Goal: Task Accomplishment & Management: Manage account settings

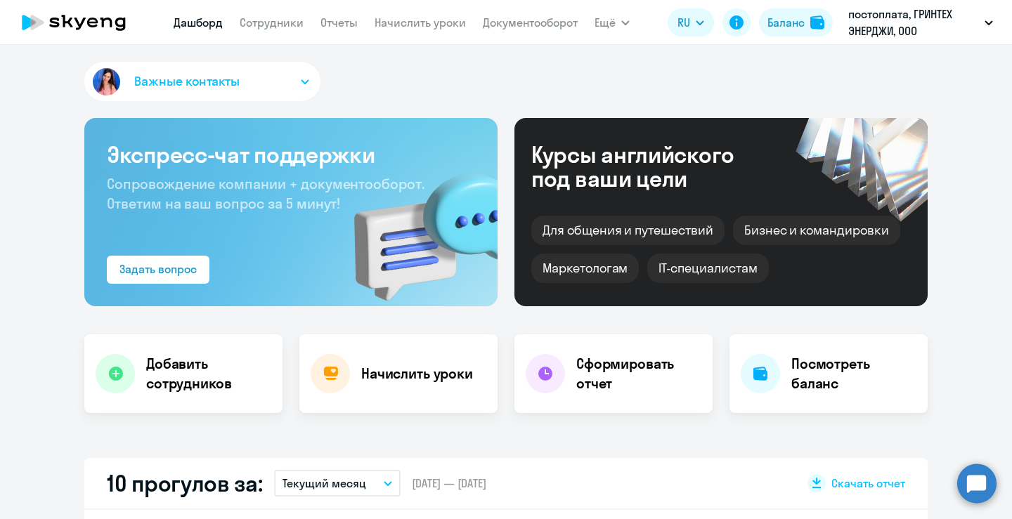
select select "30"
click at [309, 82] on button "Важные контакты" at bounding box center [202, 81] width 236 height 39
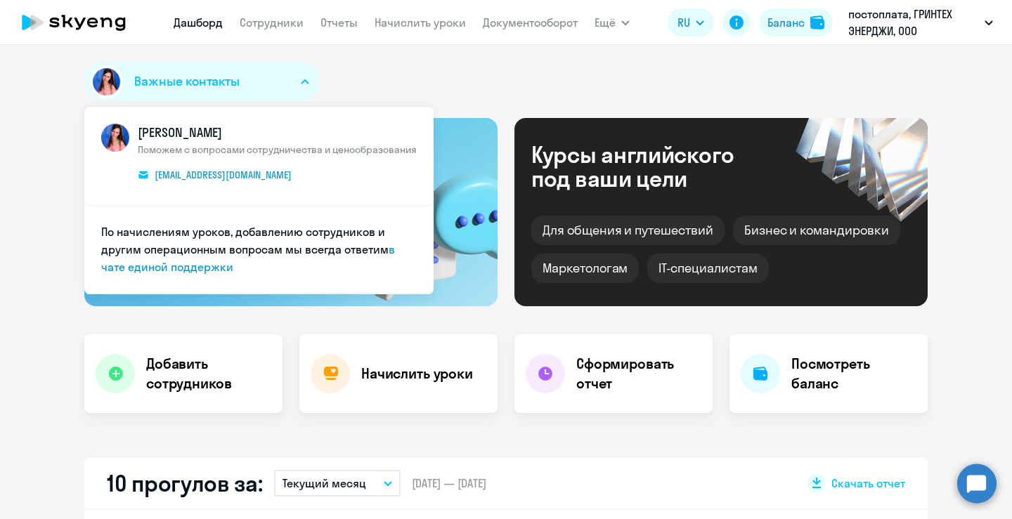
click at [390, 76] on div "Важные контакты [PERSON_NAME] Поможем с вопросами сотрудничества и ценообразова…" at bounding box center [506, 84] width 844 height 45
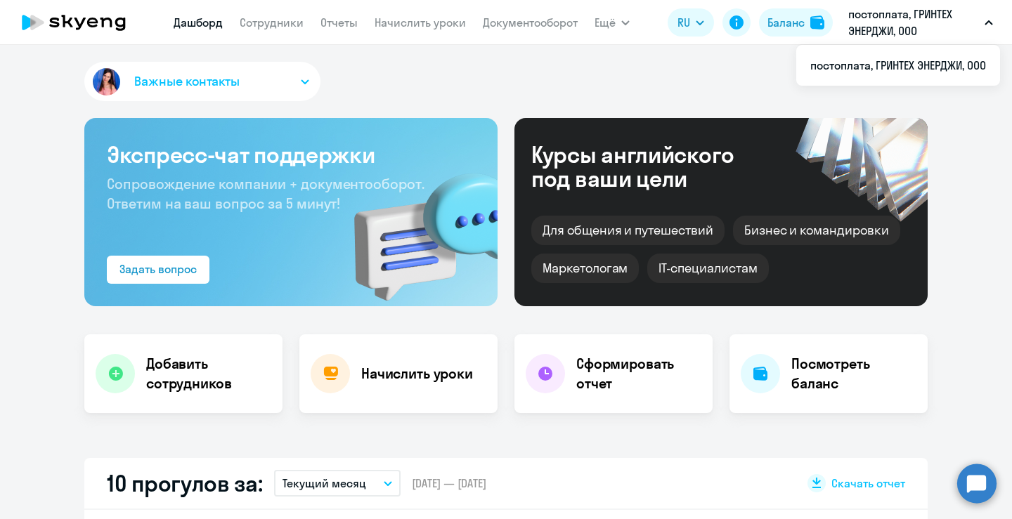
click at [891, 25] on p "постоплата, ГРИНТЕХ ЭНЕРДЖИ, ООО" at bounding box center [913, 23] width 131 height 34
click at [992, 22] on icon "button" at bounding box center [989, 22] width 8 height 5
click at [247, 25] on link "Сотрудники" at bounding box center [272, 22] width 64 height 14
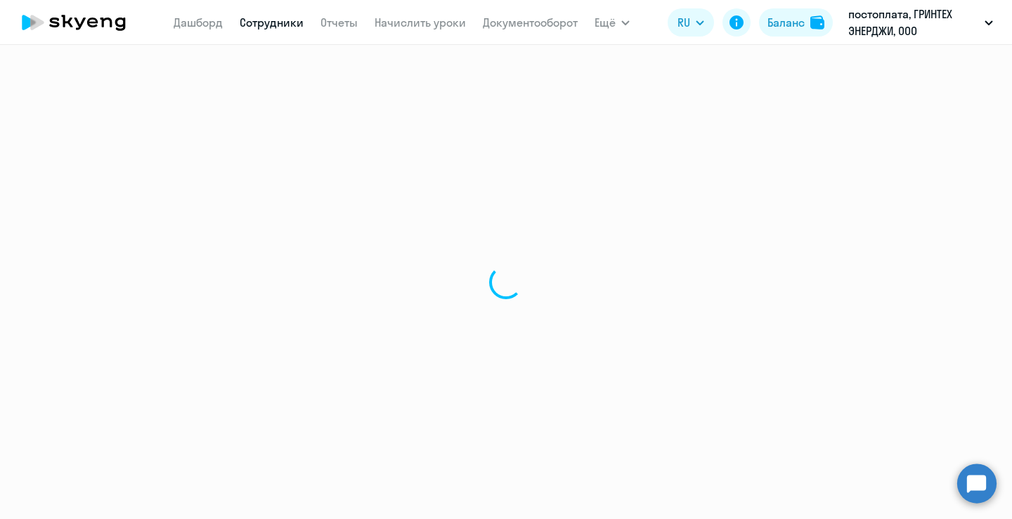
select select "30"
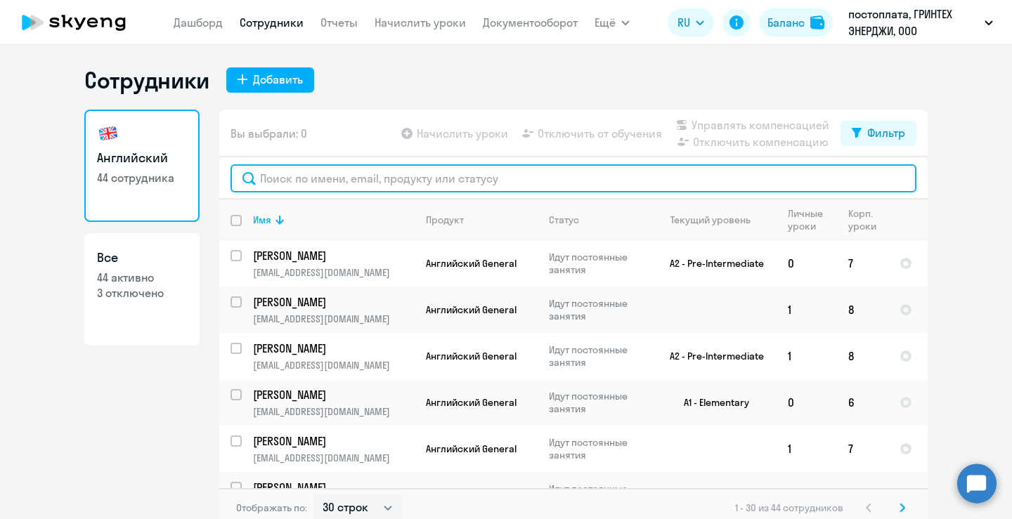
click at [370, 186] on input "text" at bounding box center [574, 178] width 686 height 28
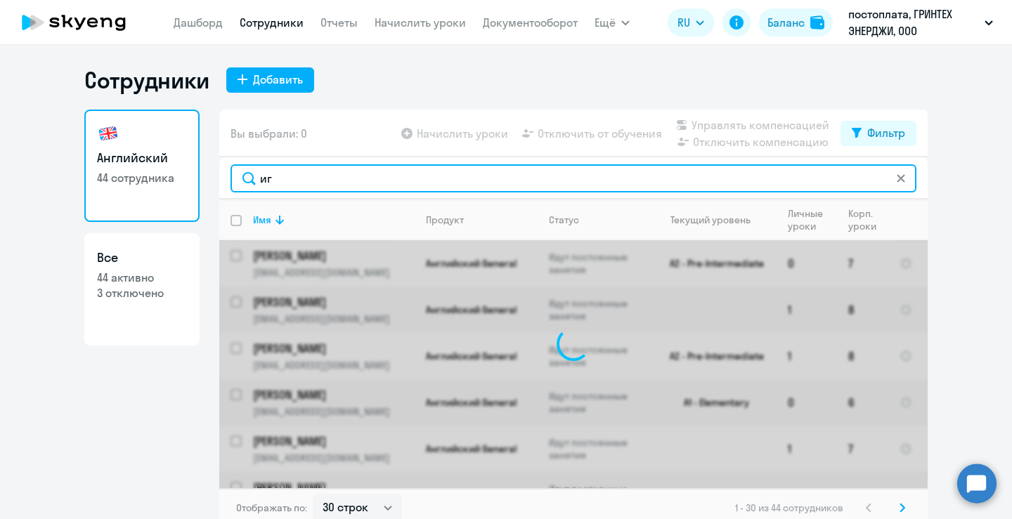
type input "и"
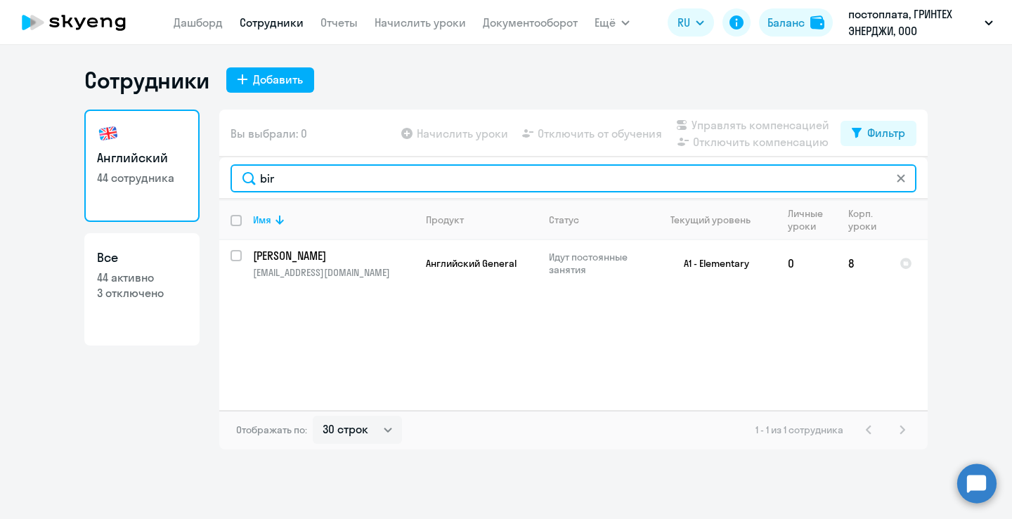
type input "bir"
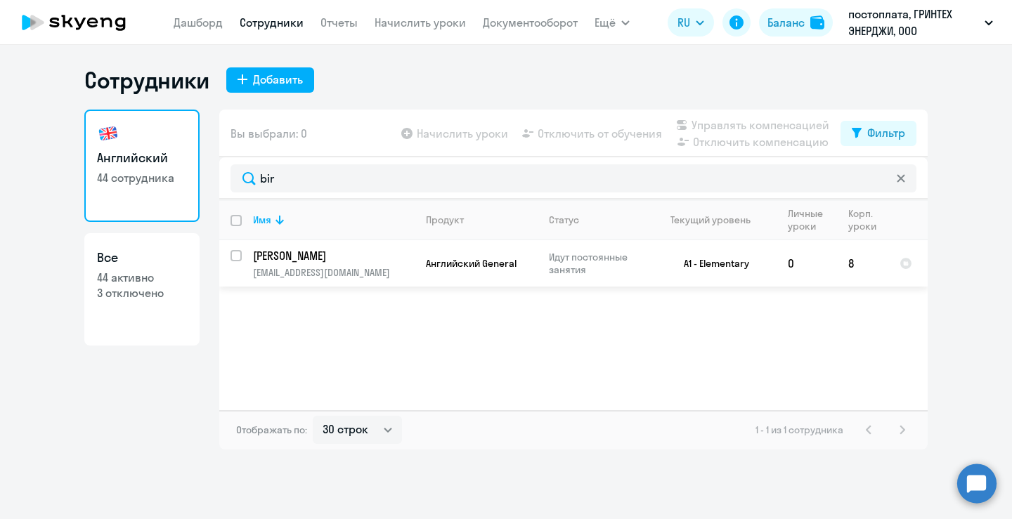
click at [238, 256] on input "select row 41408659" at bounding box center [245, 264] width 28 height 28
checkbox input "true"
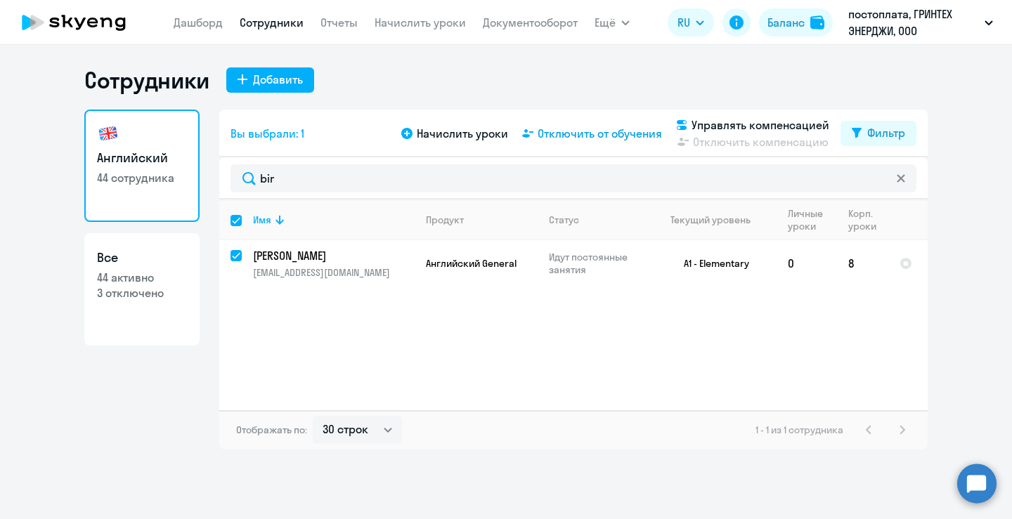
click at [598, 136] on span "Отключить от обучения" at bounding box center [600, 133] width 124 height 17
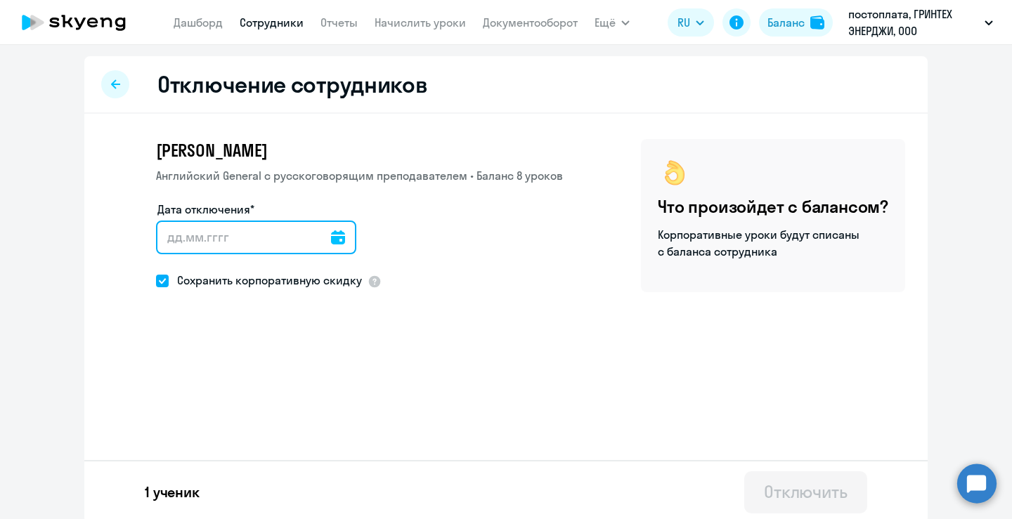
click at [270, 246] on input "Дата отключения*" at bounding box center [256, 238] width 200 height 34
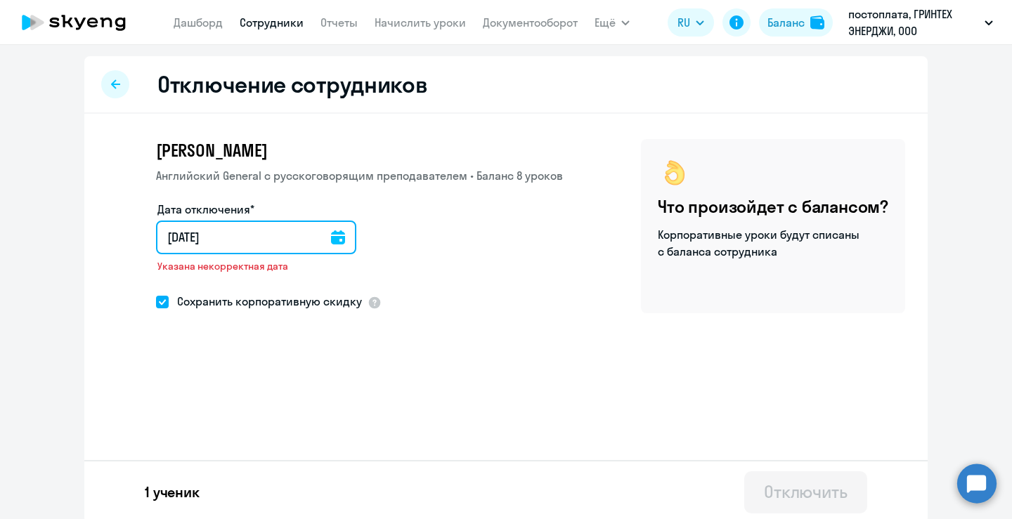
type input "[DATE]"
type input "01.02.025"
type input "[DATE]"
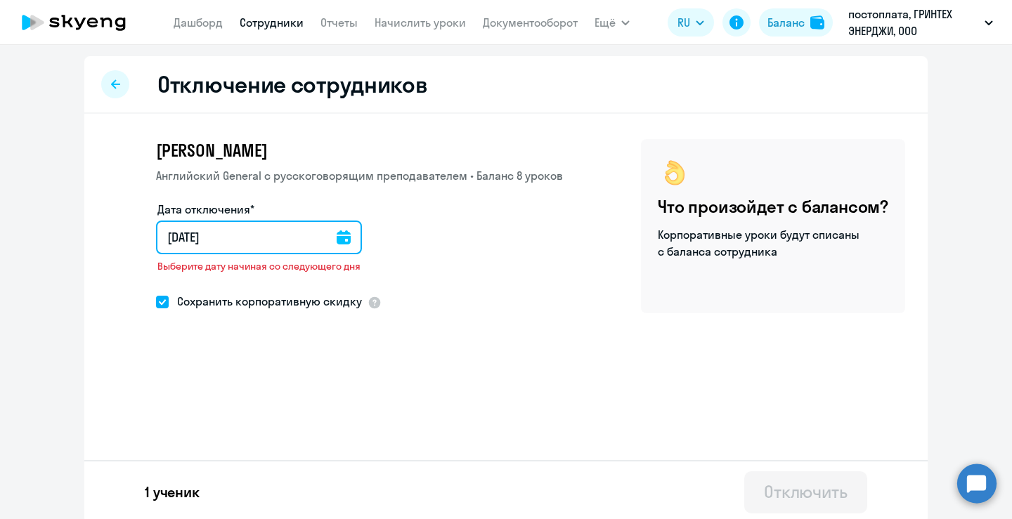
type input "01.02.025"
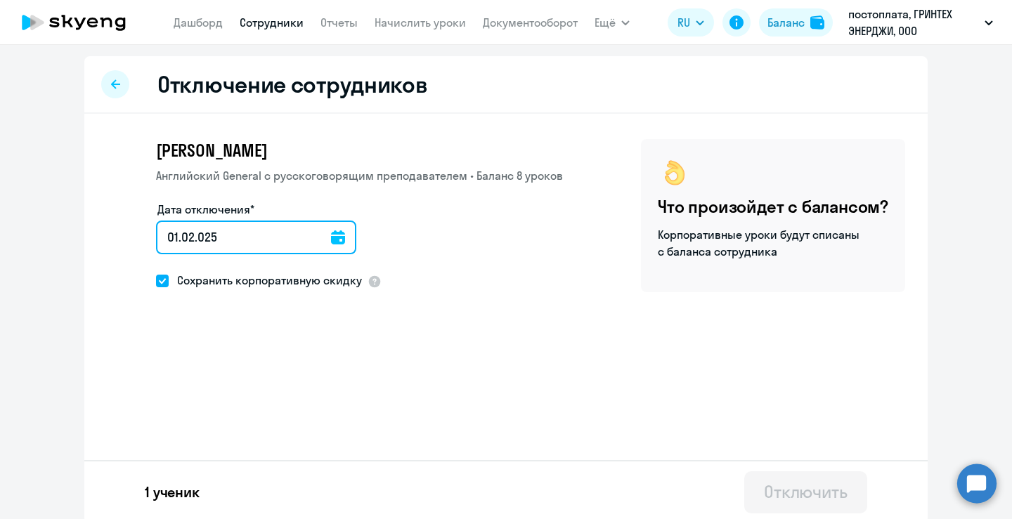
type input "[DATE]"
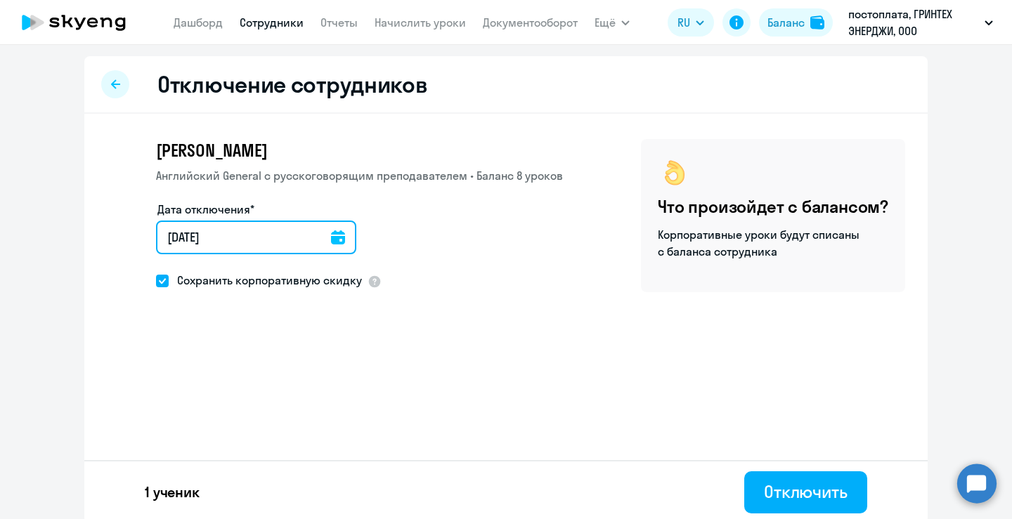
type input "[DATE]"
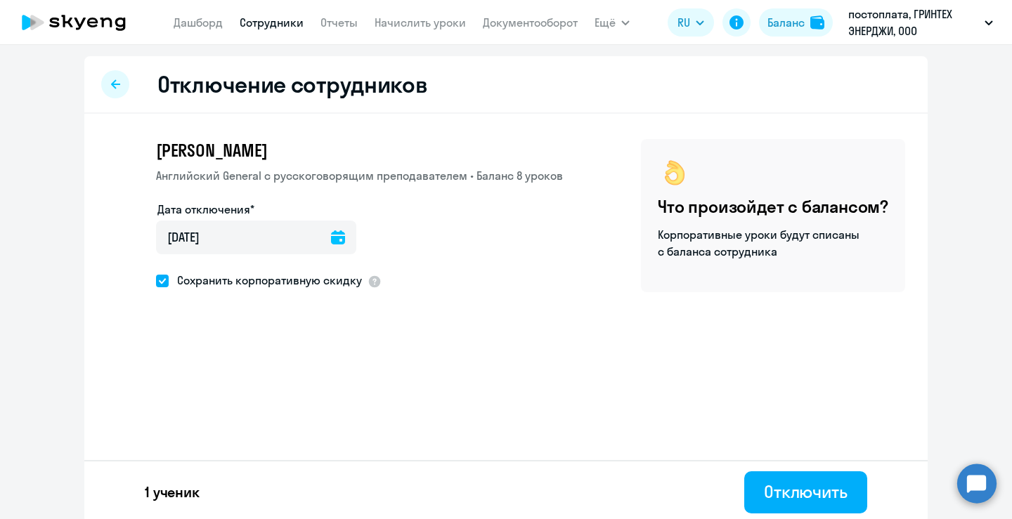
click at [813, 494] on div "Отключить" at bounding box center [806, 492] width 84 height 22
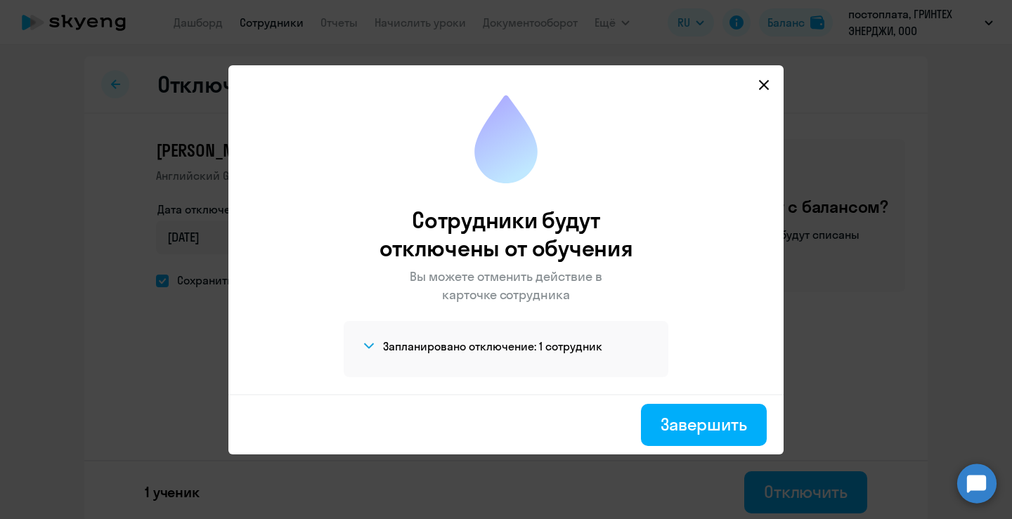
click at [699, 427] on div "Завершить" at bounding box center [704, 424] width 86 height 22
select select "30"
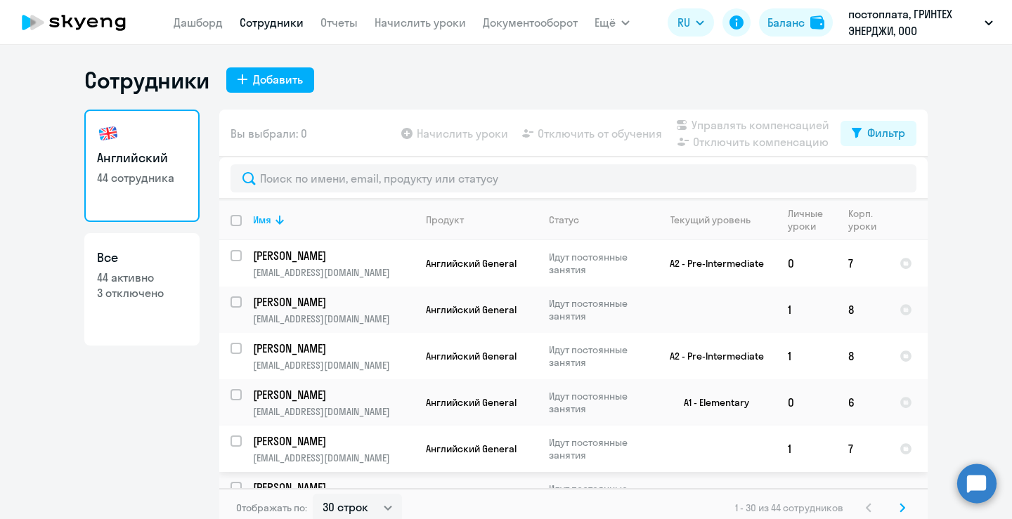
scroll to position [1, 0]
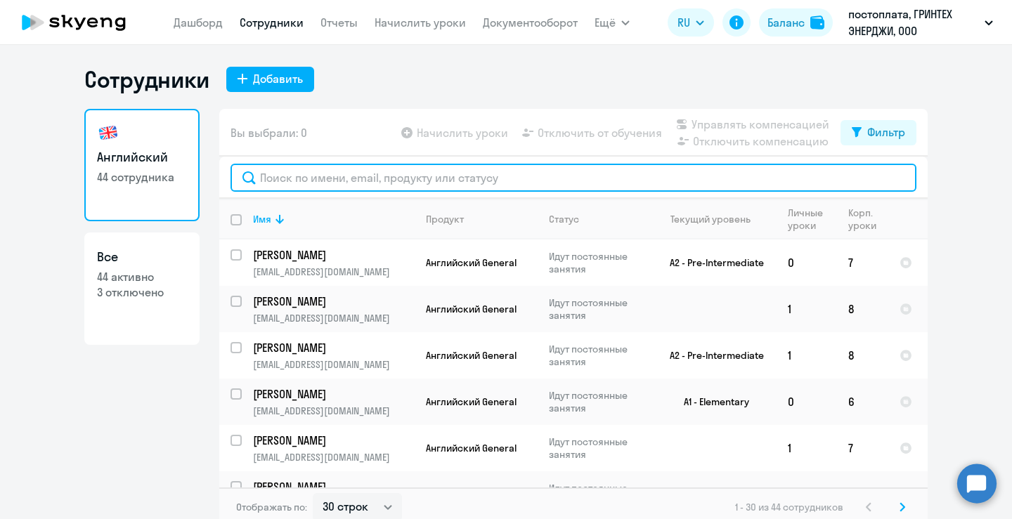
click at [393, 181] on input "text" at bounding box center [574, 178] width 686 height 28
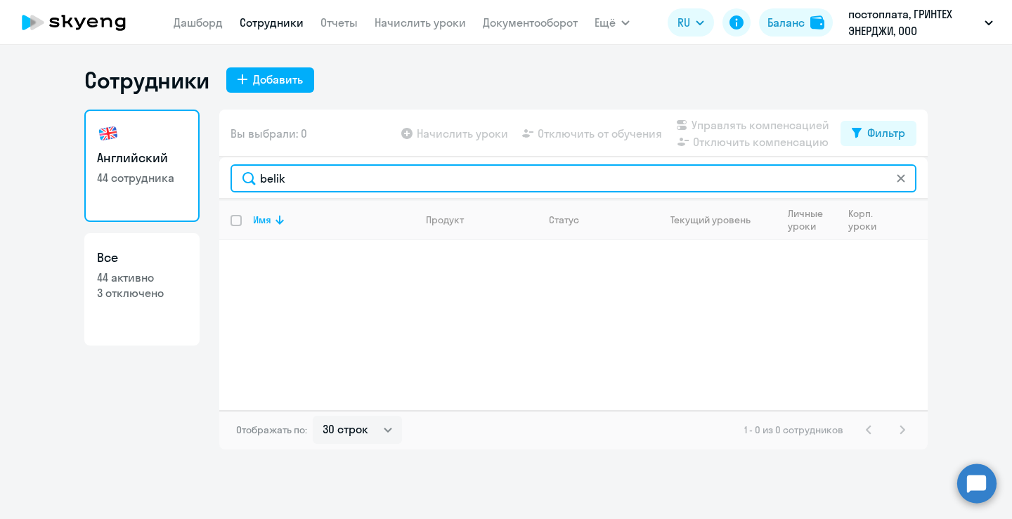
scroll to position [0, 0]
type input "b"
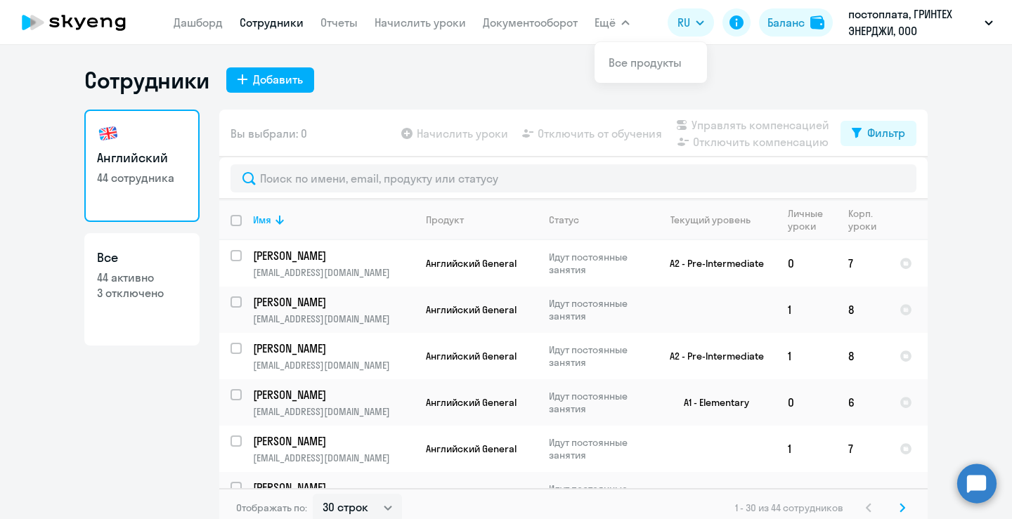
click at [609, 25] on span "Ещё" at bounding box center [605, 22] width 21 height 17
click at [628, 22] on icon "button" at bounding box center [625, 22] width 8 height 5
click at [783, 66] on div "Сотрудники Добавить" at bounding box center [506, 80] width 844 height 28
click at [891, 20] on p "постоплата, ГРИНТЕХ ЭНЕРДЖИ, ООО" at bounding box center [913, 23] width 131 height 34
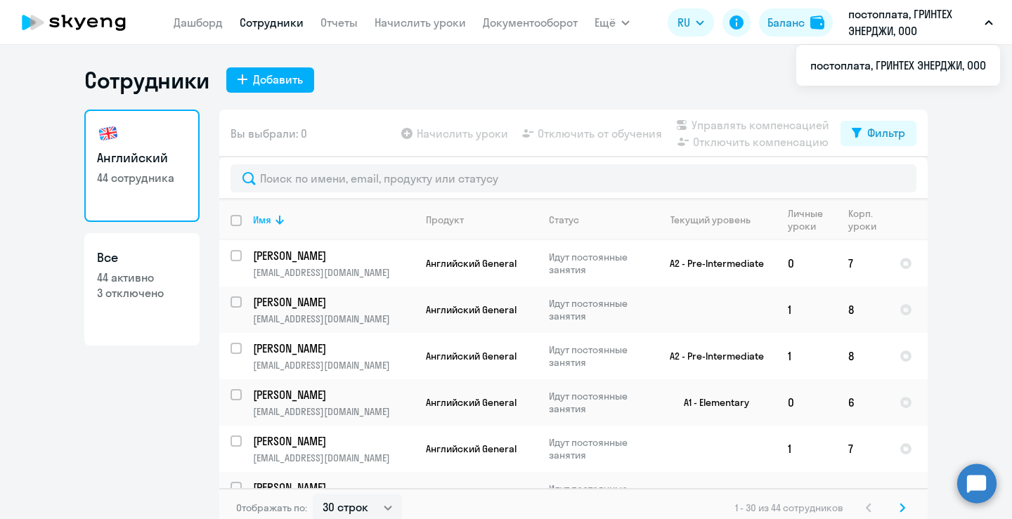
scroll to position [1, 0]
click at [200, 25] on link "Дашборд" at bounding box center [198, 22] width 49 height 14
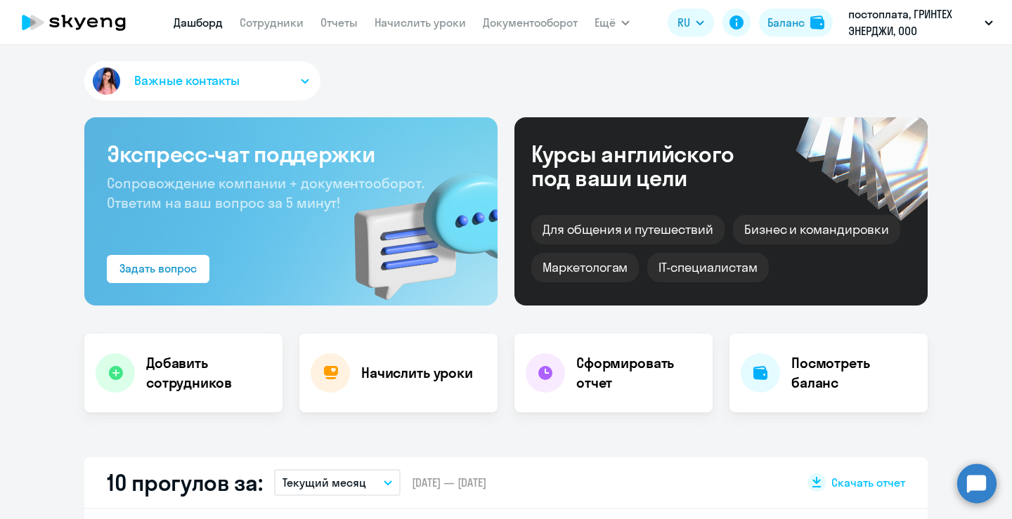
select select "30"
click at [302, 81] on icon "button" at bounding box center [305, 81] width 8 height 5
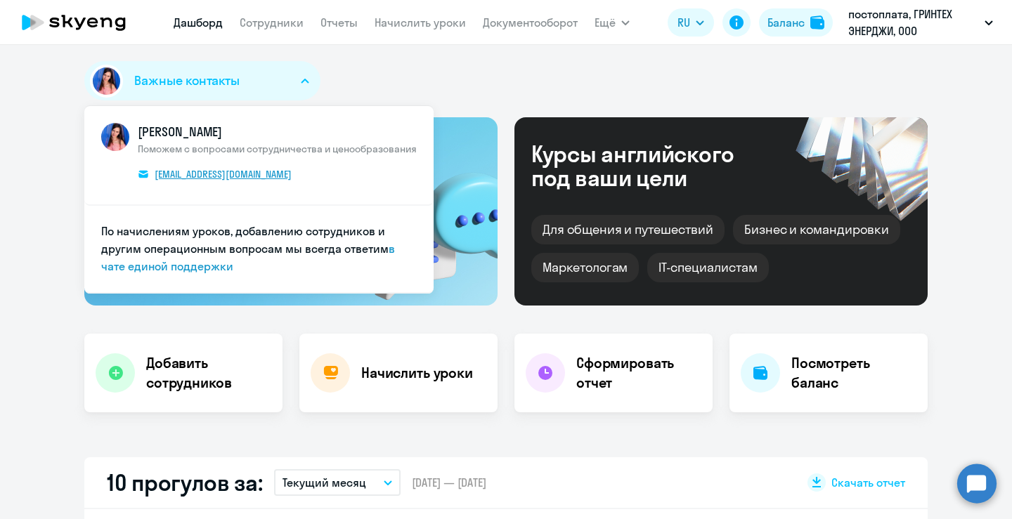
drag, startPoint x: 598, startPoint y: 136, endPoint x: 198, endPoint y: 172, distance: 401.6
click at [198, 172] on span "[EMAIL_ADDRESS][DOMAIN_NAME]" at bounding box center [223, 174] width 137 height 13
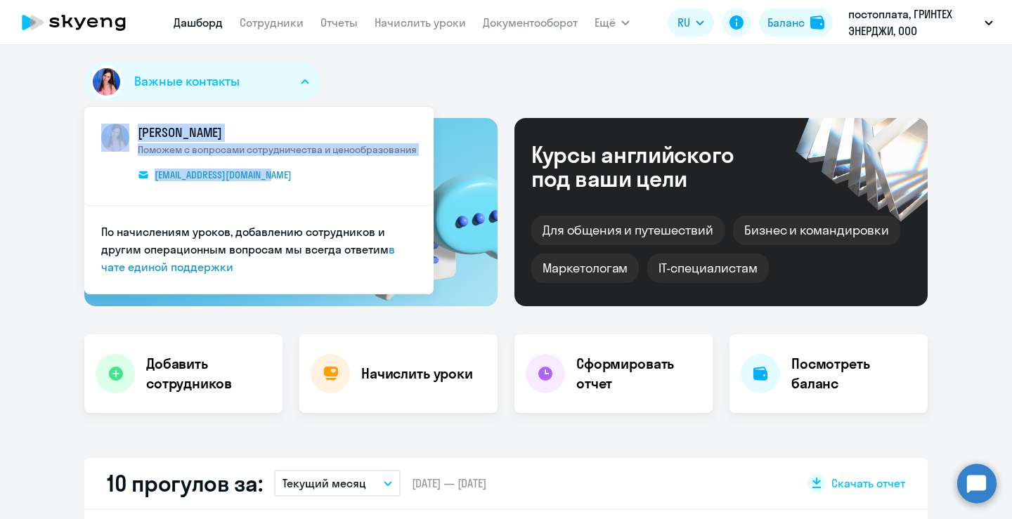
drag, startPoint x: 281, startPoint y: 176, endPoint x: 300, endPoint y: 185, distance: 20.8
click at [300, 185] on span "[PERSON_NAME] Поможем с вопросами сотрудничества и ценообразования [EMAIL_ADDRE…" at bounding box center [259, 156] width 316 height 65
click at [302, 184] on span "[PERSON_NAME] Поможем с вопросами сотрудничества и ценообразования [EMAIL_ADDRE…" at bounding box center [277, 156] width 279 height 65
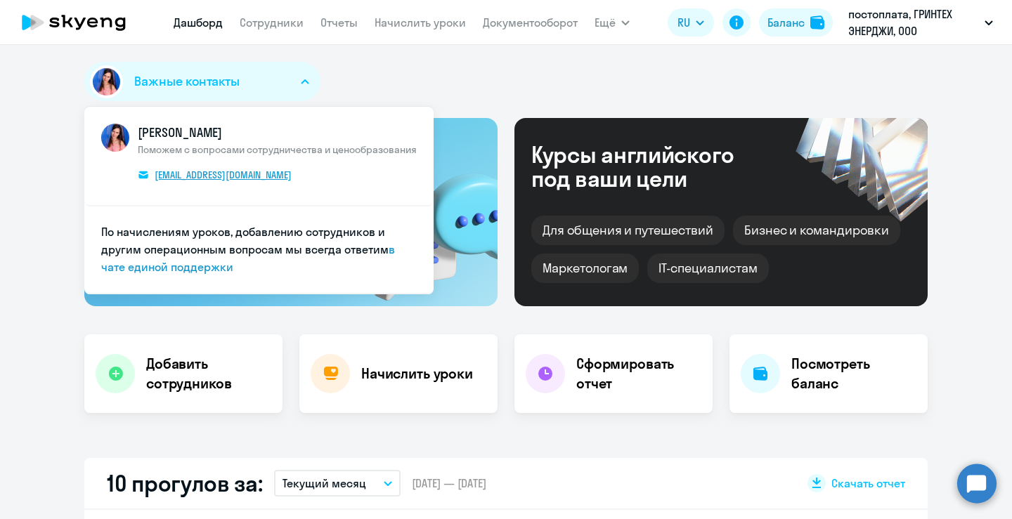
drag, startPoint x: 300, startPoint y: 185, endPoint x: 297, endPoint y: 175, distance: 10.2
click at [247, 176] on span "[EMAIL_ADDRESS][DOMAIN_NAME]" at bounding box center [223, 175] width 137 height 13
click at [259, 28] on link "Сотрудники" at bounding box center [272, 22] width 64 height 14
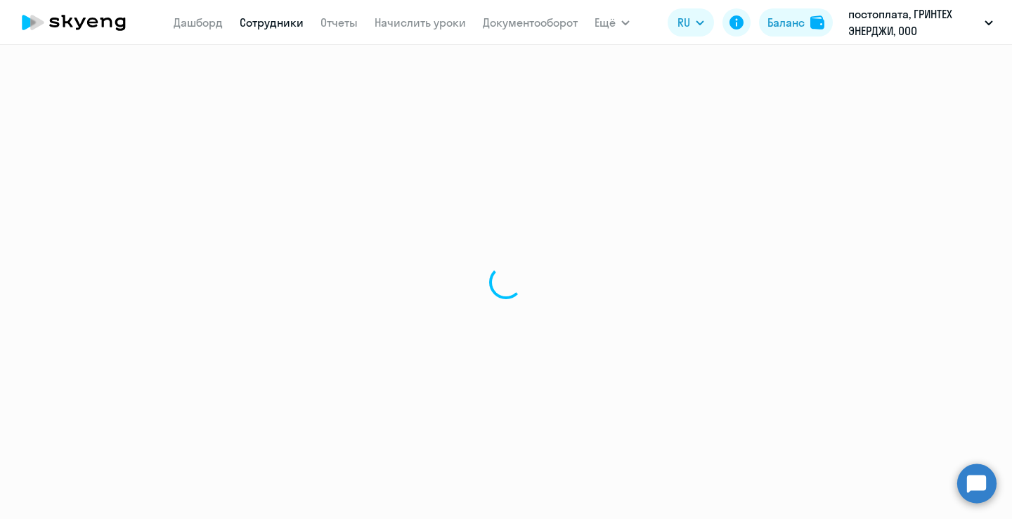
select select "30"
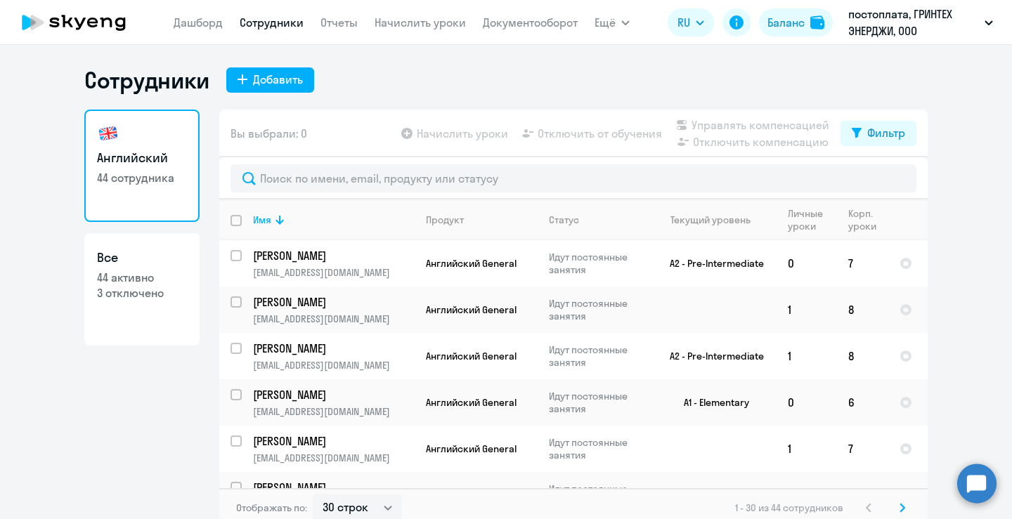
click at [263, 79] on div "Добавить" at bounding box center [278, 79] width 50 height 17
select select "english_adult_not_native_speaker"
select select "3"
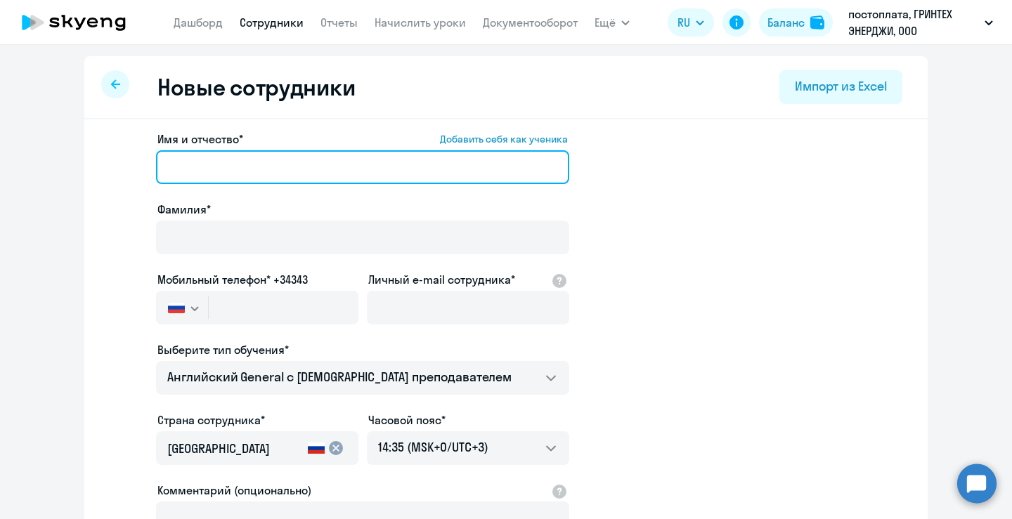
click at [226, 157] on input "Имя и отчество* Добавить себя как ученика" at bounding box center [362, 167] width 413 height 34
type input "[PERSON_NAME]"
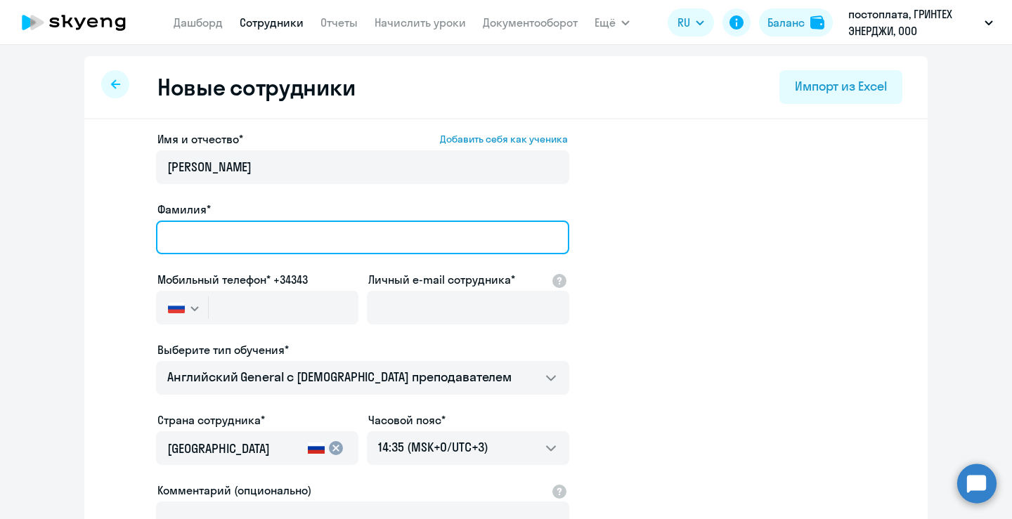
drag, startPoint x: 259, startPoint y: 28, endPoint x: 222, endPoint y: 232, distance: 207.1
click at [222, 232] on input "Фамилия*" at bounding box center [362, 238] width 413 height 34
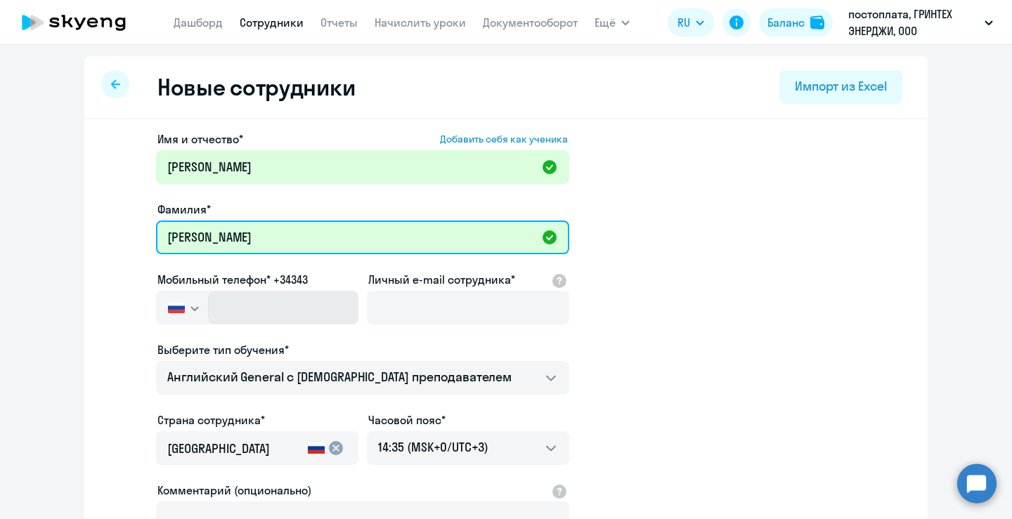
type input "[PERSON_NAME]"
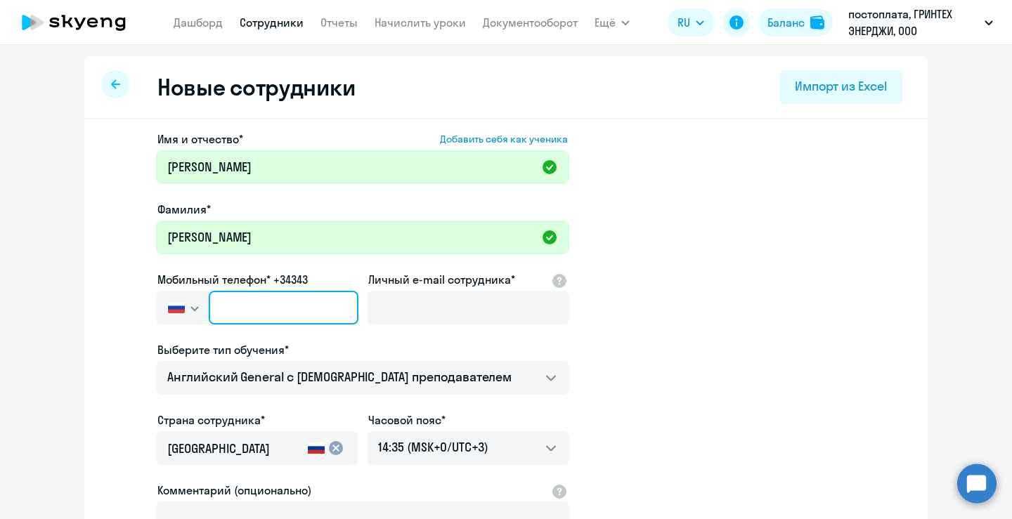
click at [265, 313] on input "text" at bounding box center [284, 308] width 150 height 34
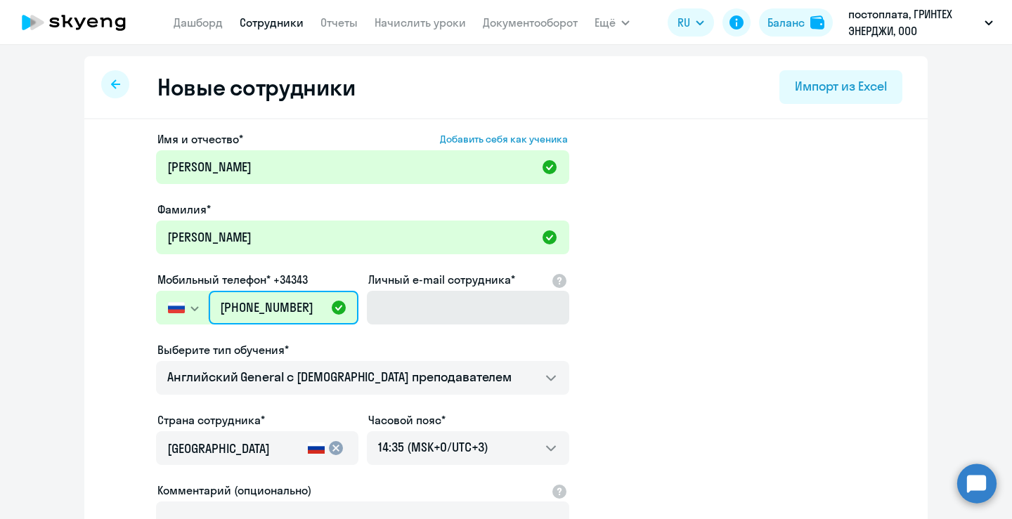
type input "[PHONE_NUMBER]"
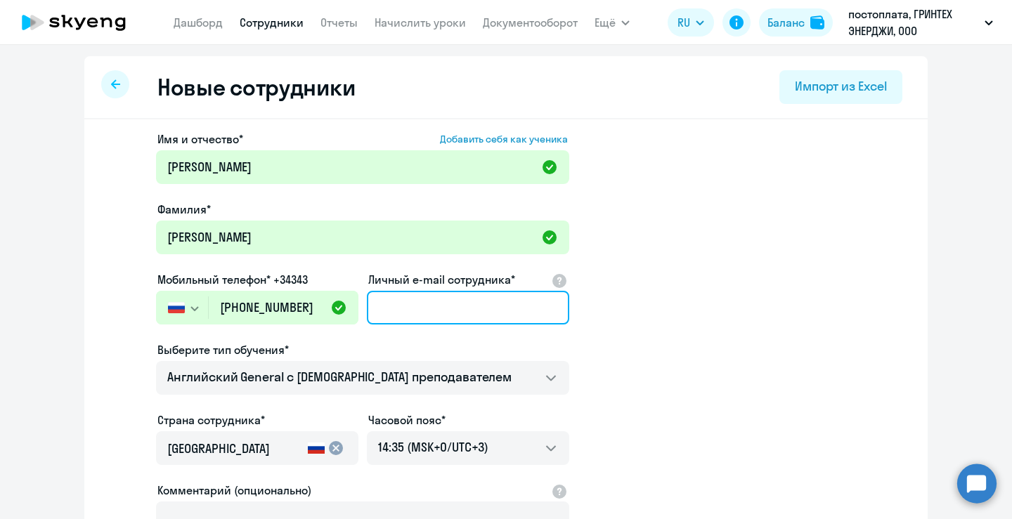
click at [468, 304] on input "Личный e-mail сотрудника*" at bounding box center [468, 308] width 202 height 34
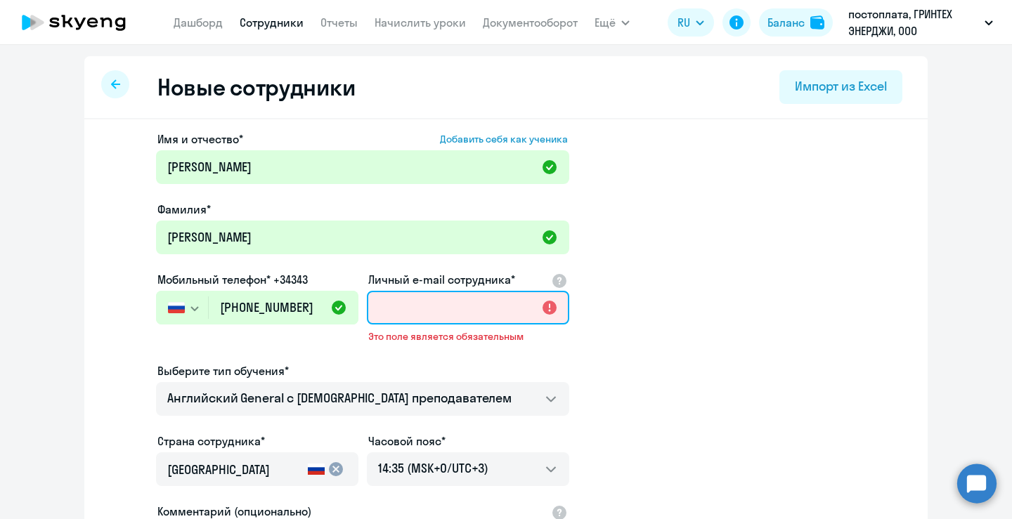
paste input "[EMAIL_ADDRESS][DOMAIN_NAME]"
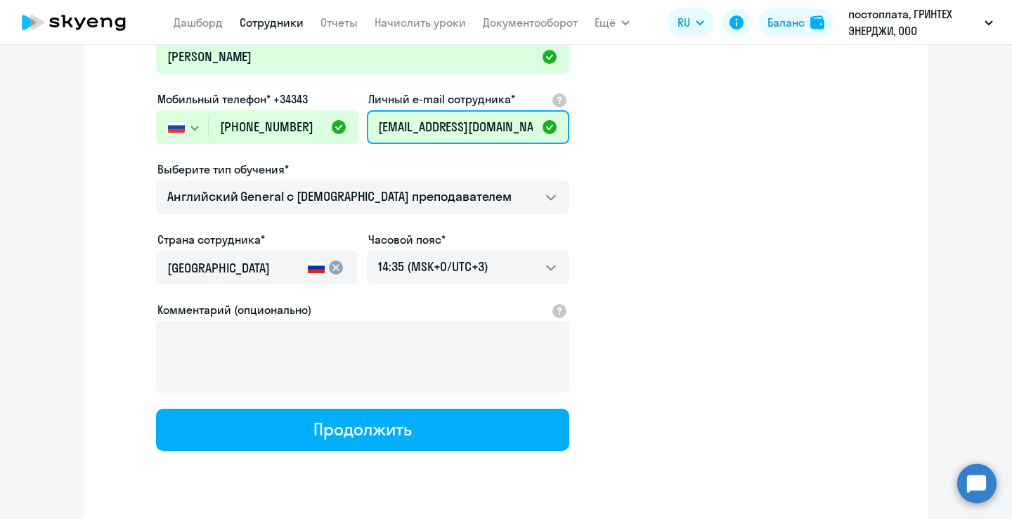
scroll to position [217, 0]
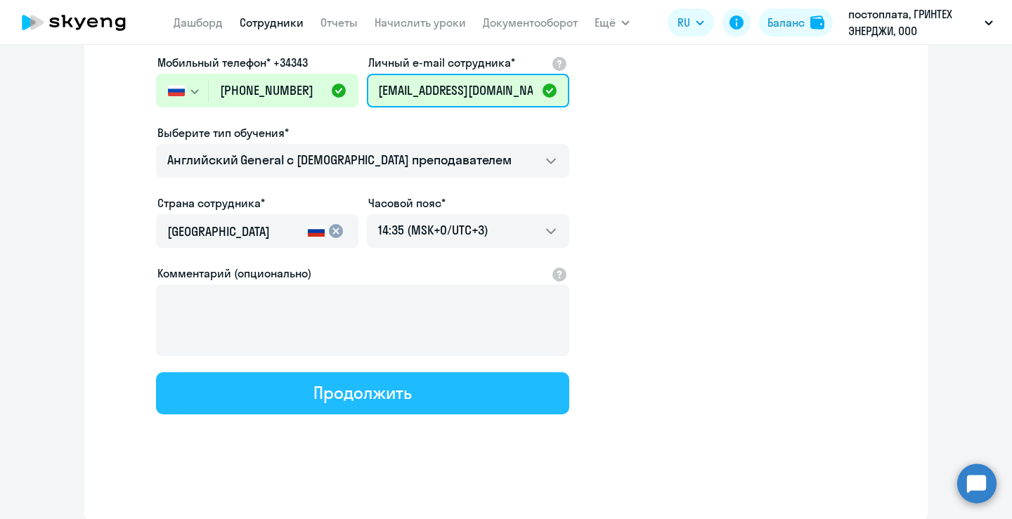
type input "[EMAIL_ADDRESS][DOMAIN_NAME]"
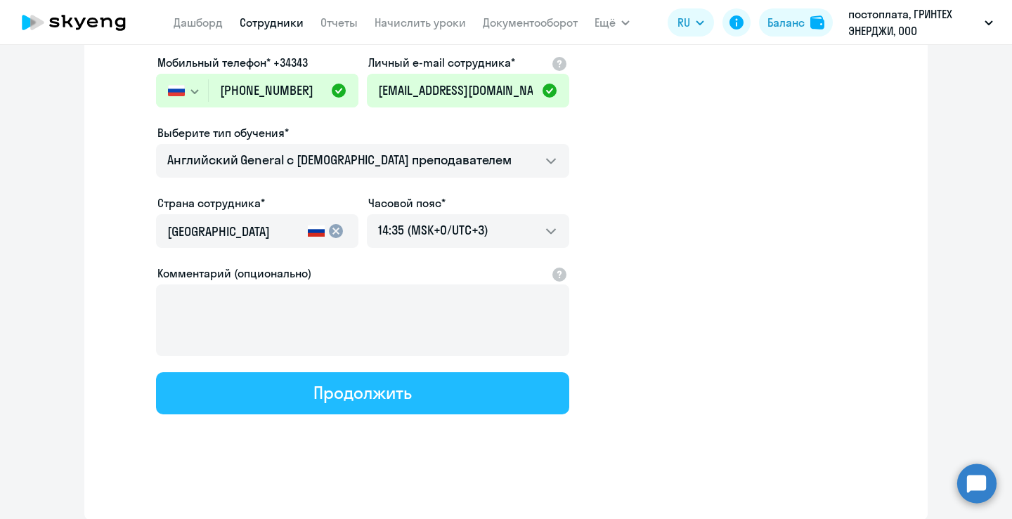
click at [385, 399] on div "Продолжить" at bounding box center [363, 393] width 98 height 22
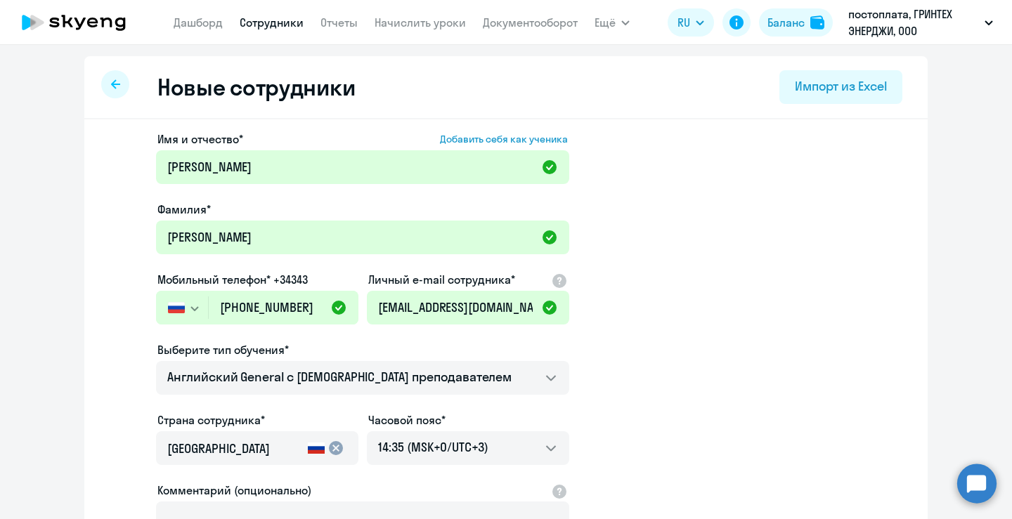
select select "english_adult_not_native_speaker"
select select "3"
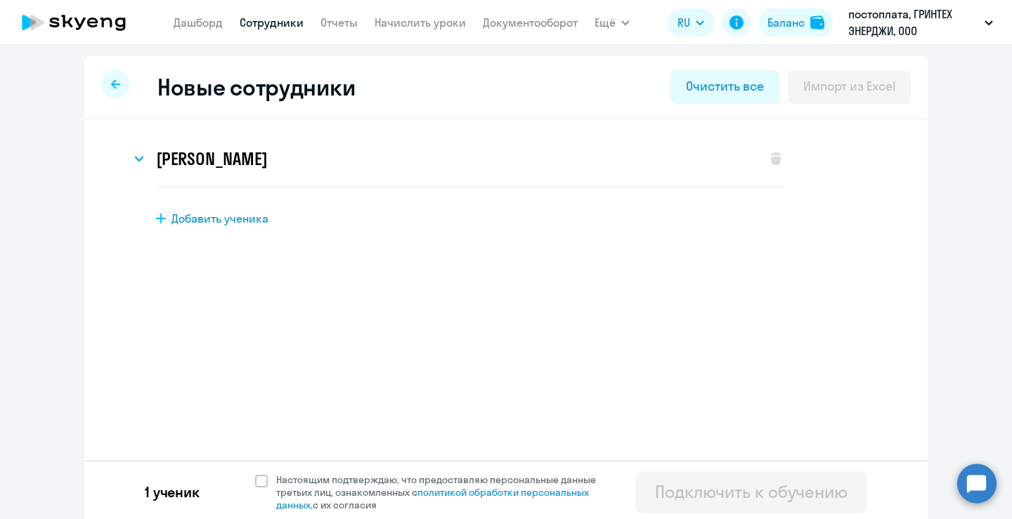
scroll to position [0, 0]
click at [134, 162] on svg-icon at bounding box center [139, 158] width 17 height 17
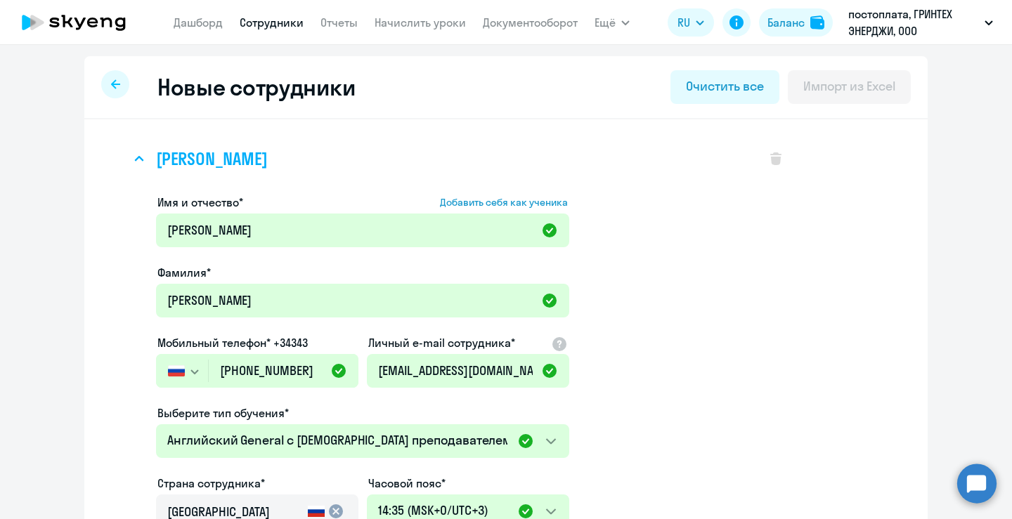
drag, startPoint x: 134, startPoint y: 162, endPoint x: 146, endPoint y: 166, distance: 12.0
click at [146, 166] on svg-icon at bounding box center [139, 158] width 17 height 17
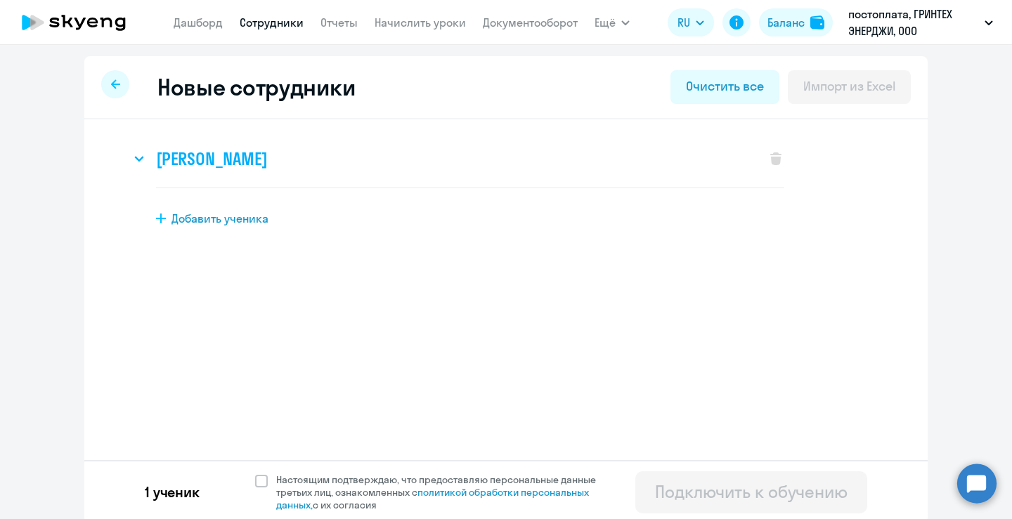
scroll to position [4, 0]
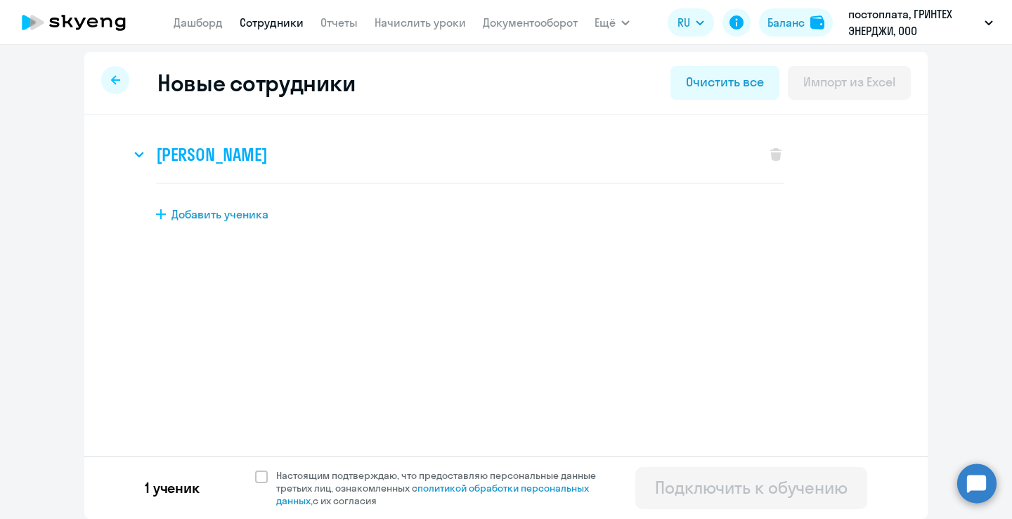
click at [116, 80] on icon at bounding box center [115, 79] width 9 height 9
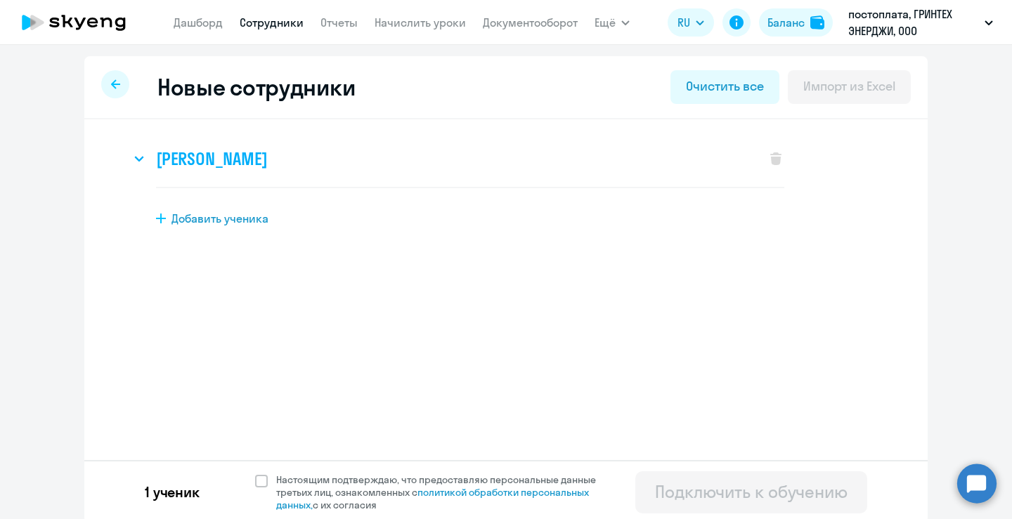
select select "30"
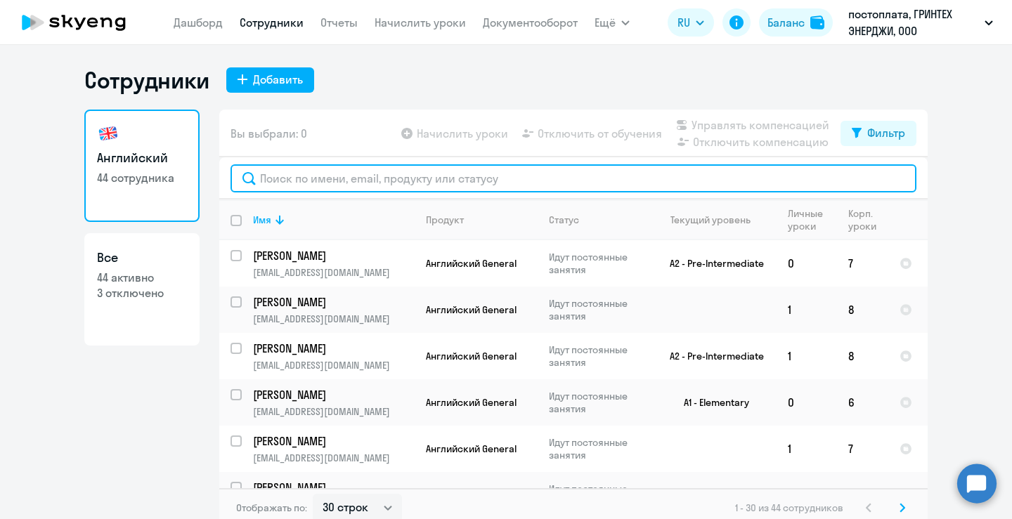
click at [399, 181] on input "text" at bounding box center [574, 178] width 686 height 28
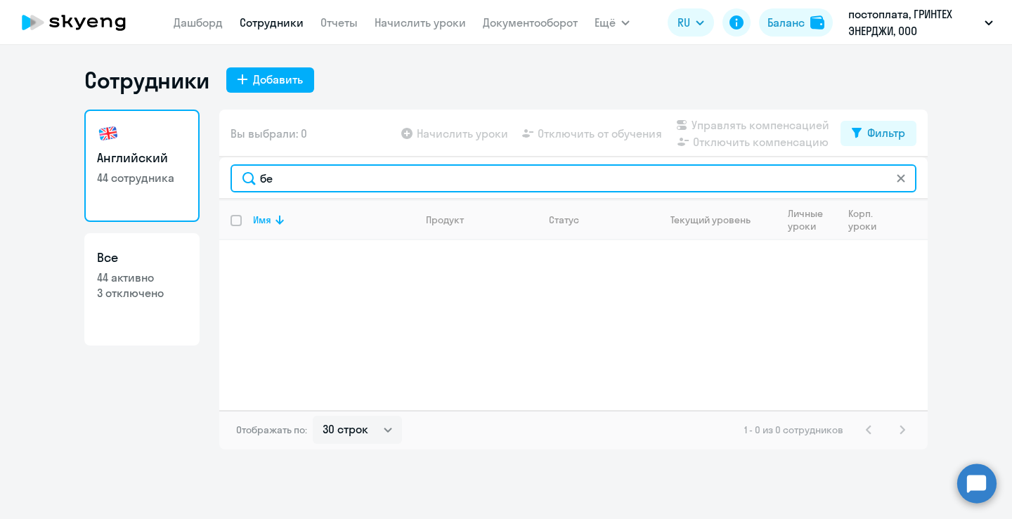
type input "б"
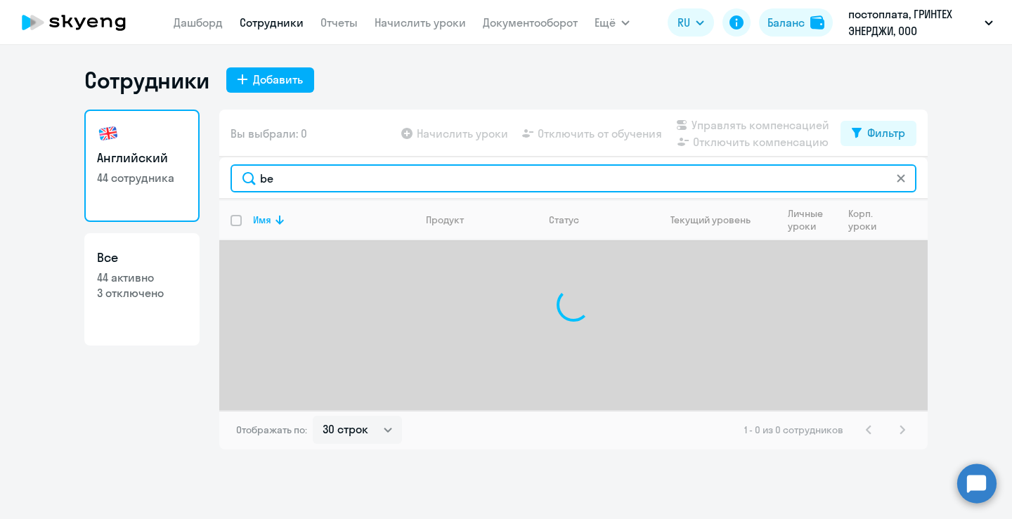
type input "b"
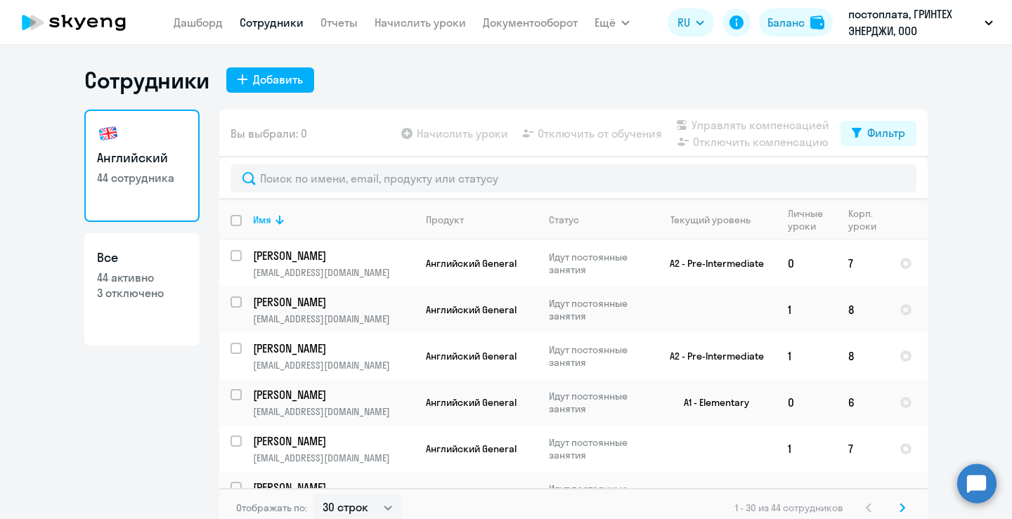
click at [686, 129] on app-table-action-button "Управлять компенсацией" at bounding box center [751, 125] width 156 height 17
click at [742, 134] on app-table-action-button "Отключить компенсацию" at bounding box center [751, 142] width 156 height 17
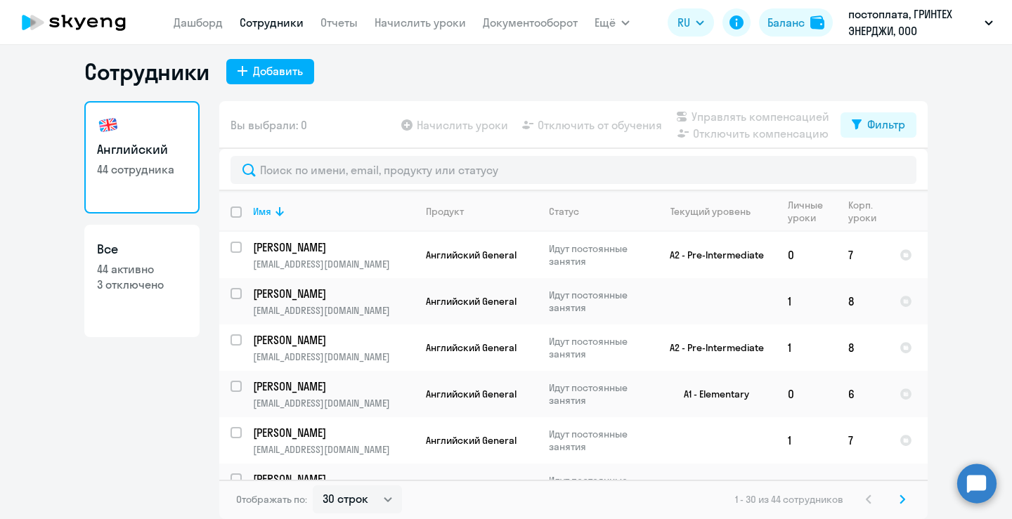
click at [883, 27] on p "постоплата, ГРИНТЕХ ЭНЕРДЖИ, ООО" at bounding box center [913, 23] width 131 height 34
click at [467, 56] on div "Сотрудники Добавить Английский 44 сотрудника Все 44 активно 3 отключено Вы выбр…" at bounding box center [506, 282] width 1012 height 474
click at [408, 25] on link "Начислить уроки" at bounding box center [420, 22] width 91 height 14
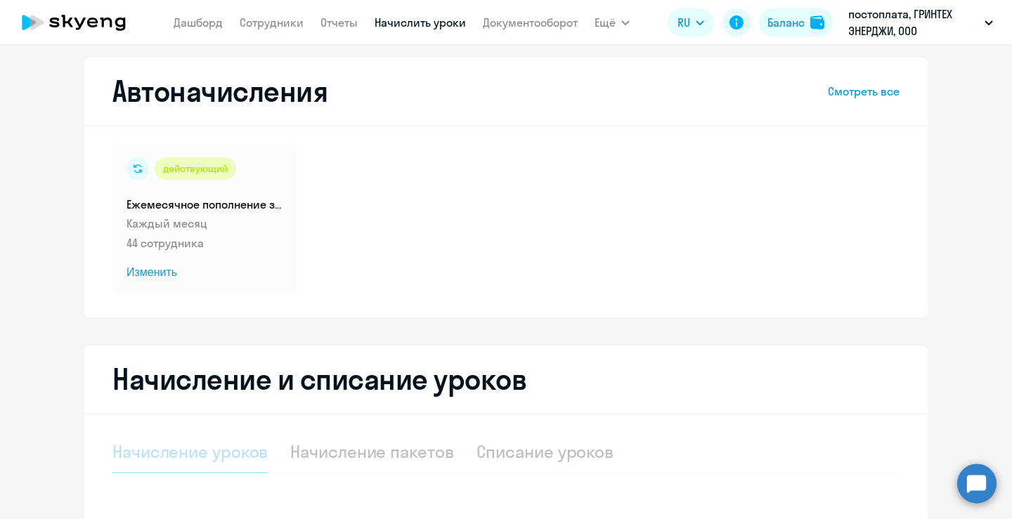
select select "10"
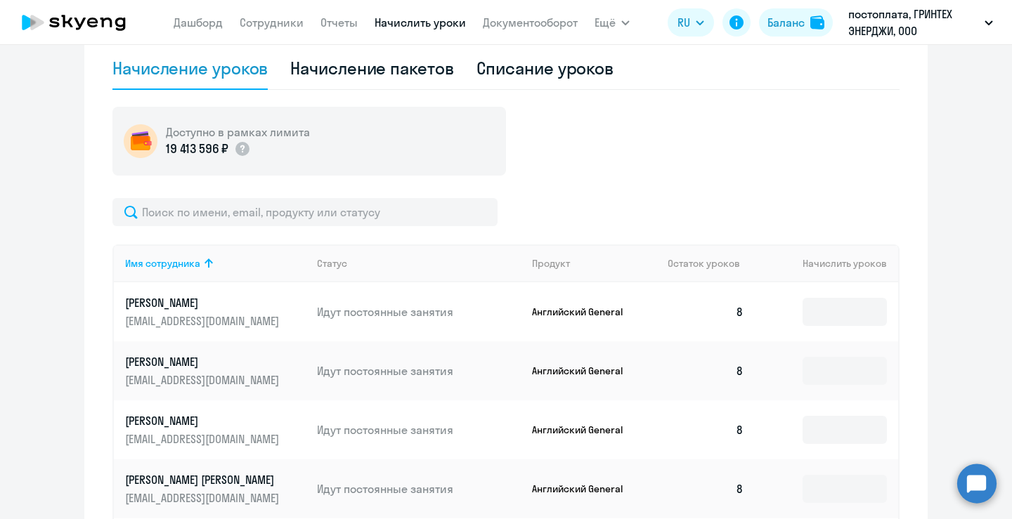
scroll to position [416, 0]
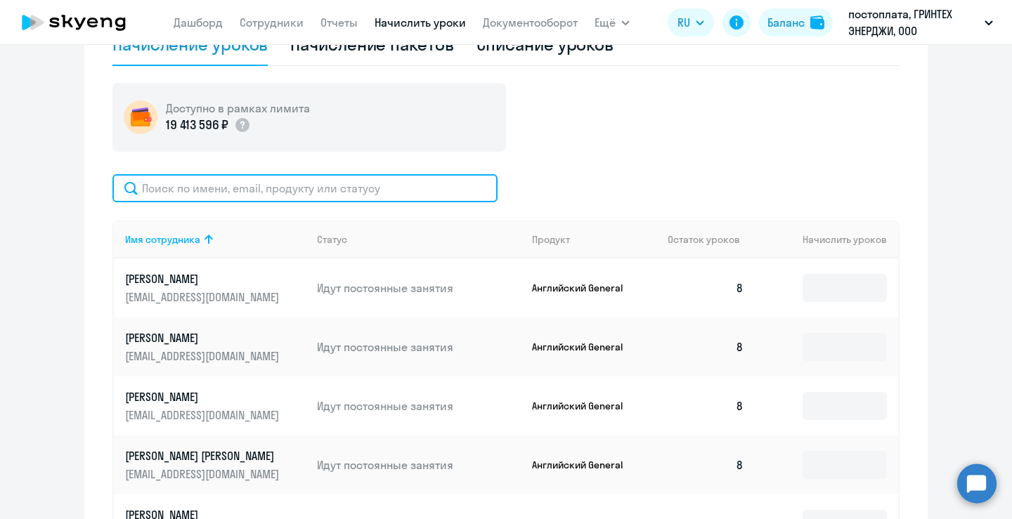
click at [233, 190] on input "text" at bounding box center [304, 188] width 385 height 28
type input ","
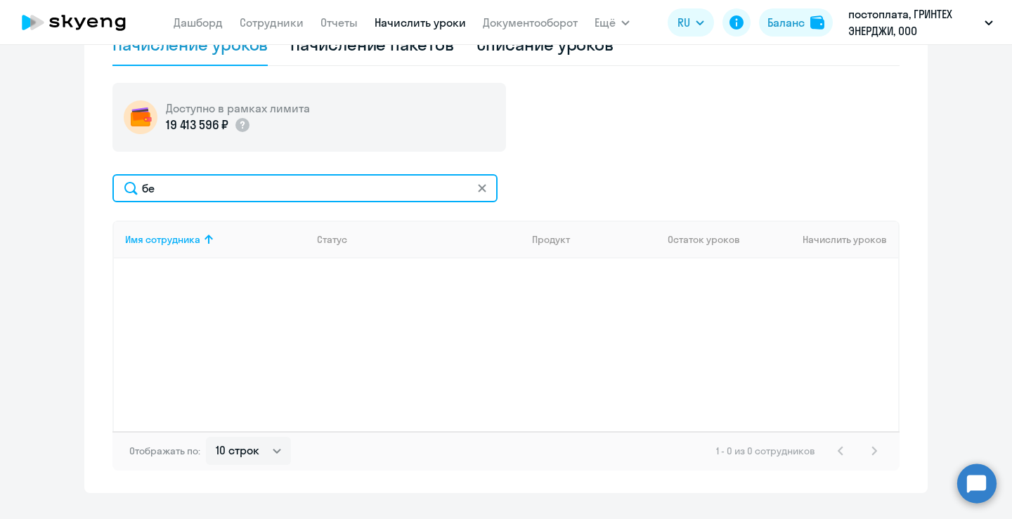
type input "б"
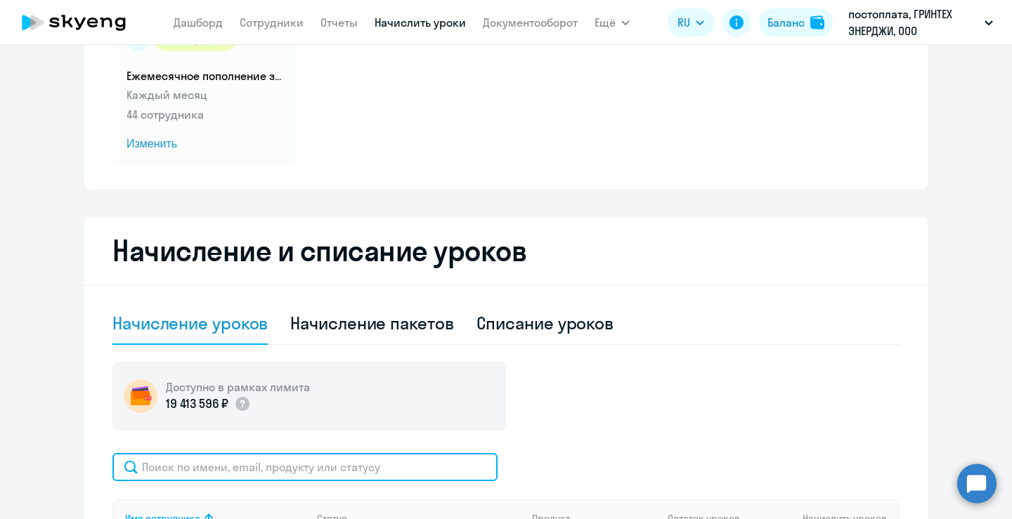
scroll to position [0, 0]
